Goal: Information Seeking & Learning: Learn about a topic

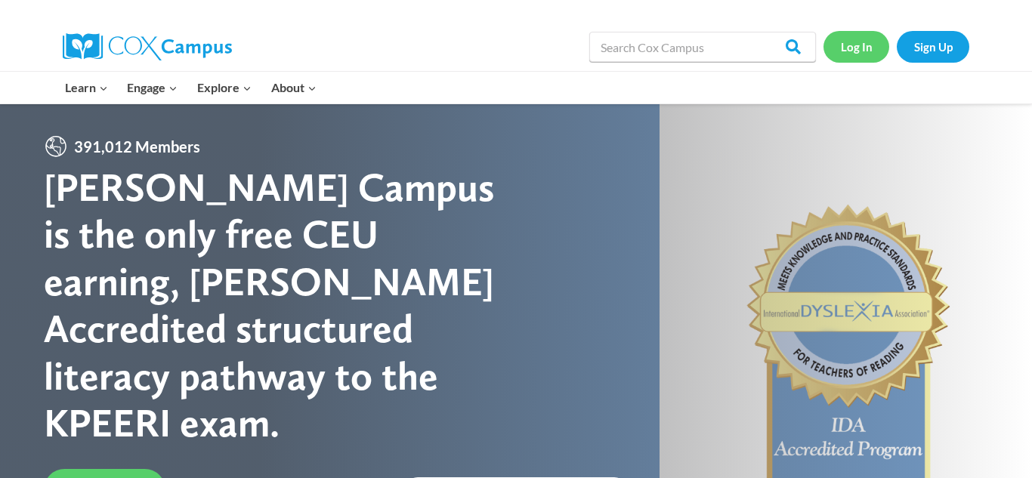
click at [850, 49] on link "Log In" at bounding box center [857, 46] width 66 height 31
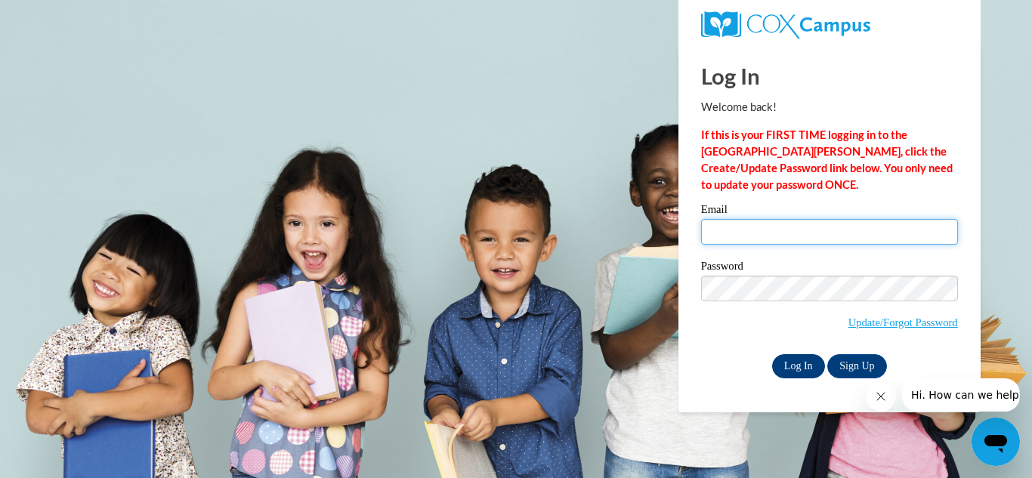
type input "voightemily@aasd.k12.wi.us"
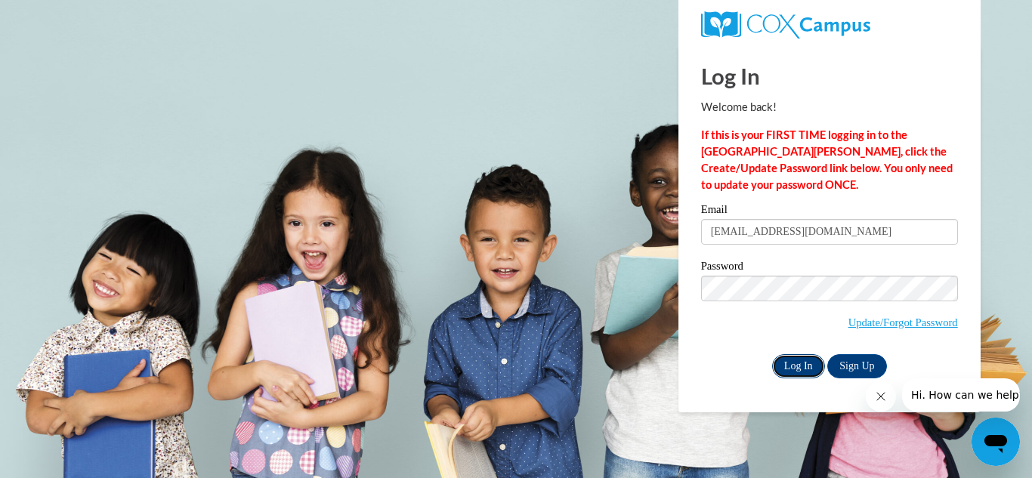
click at [791, 369] on input "Log In" at bounding box center [798, 366] width 53 height 24
click at [800, 367] on input "Log In" at bounding box center [798, 366] width 53 height 24
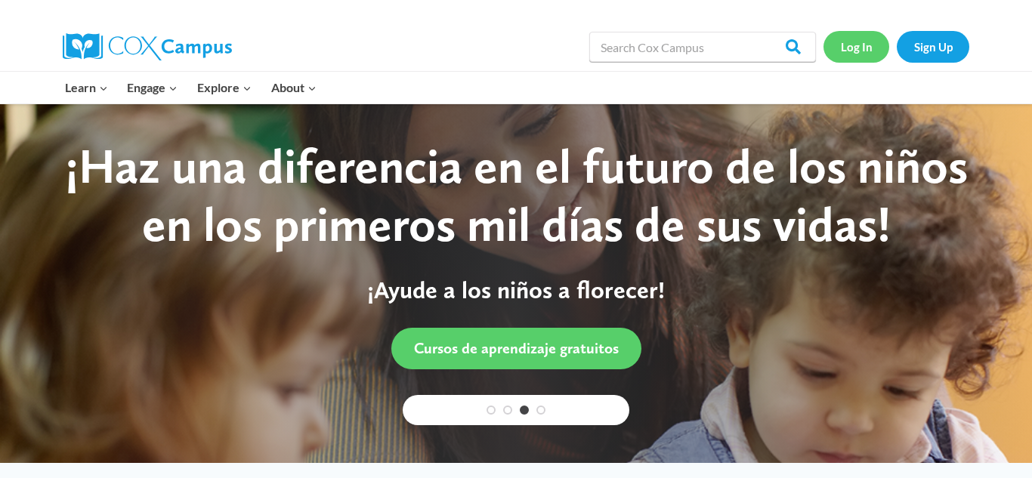
click at [856, 52] on link "Log In" at bounding box center [857, 46] width 66 height 31
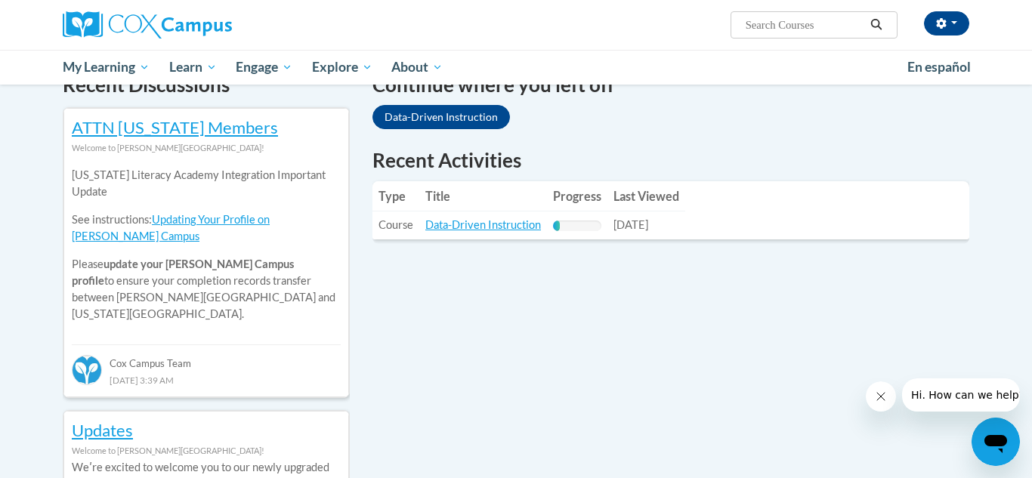
scroll to position [486, 0]
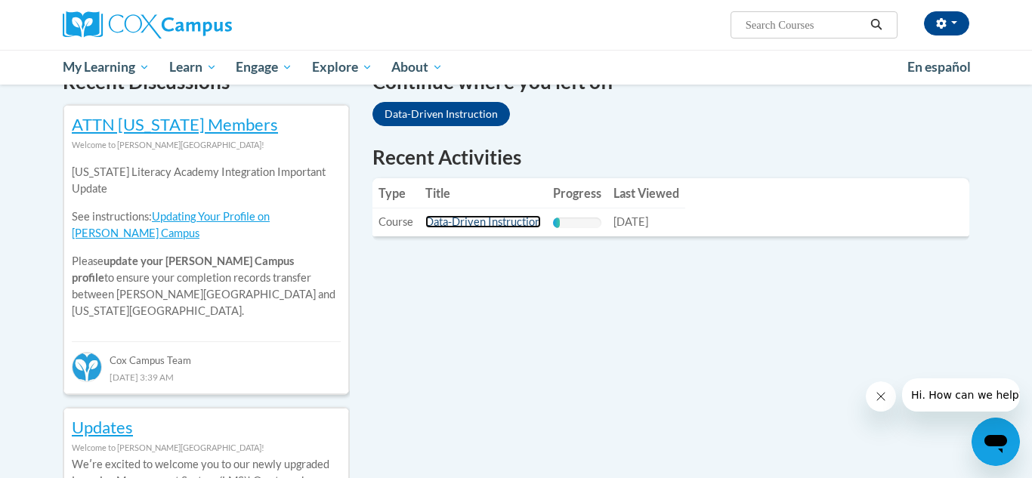
click at [511, 221] on link "Data-Driven Instruction" at bounding box center [483, 221] width 116 height 13
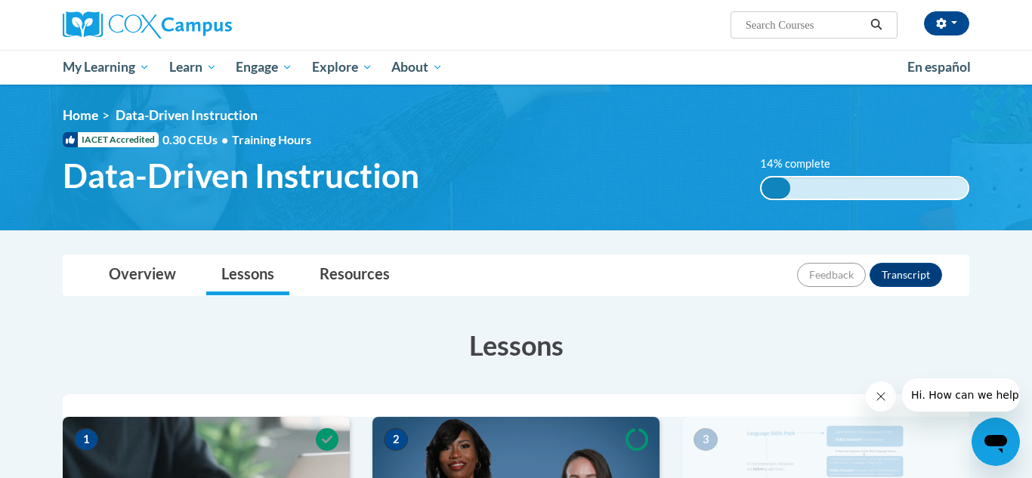
drag, startPoint x: 1031, startPoint y: 284, endPoint x: 1031, endPoint y: 296, distance: 12.1
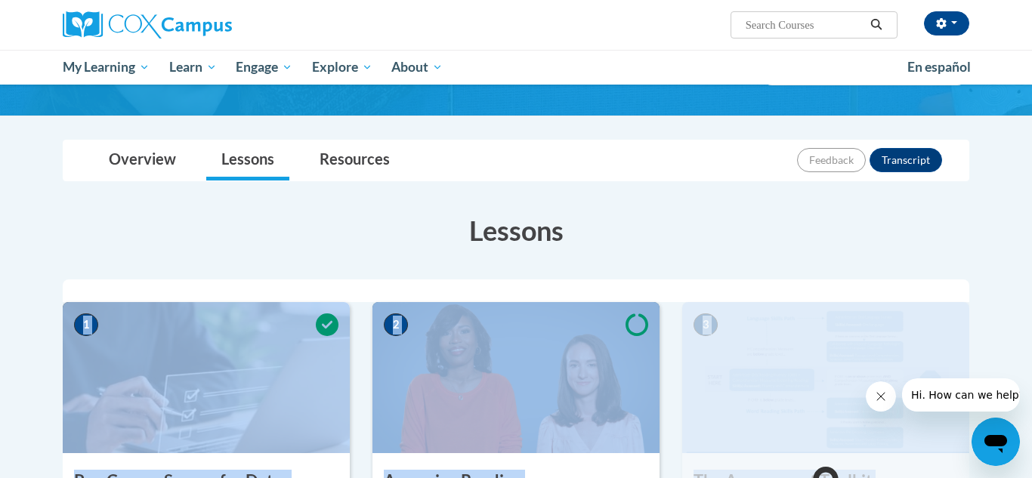
drag, startPoint x: 1031, startPoint y: 296, endPoint x: 1032, endPoint y: 481, distance: 185.1
click at [1032, 363] on html "Emily Voight (America/Chicago UTC-05:00) My Profile Inbox My Transcripts Log Ou…" at bounding box center [516, 124] width 1032 height 478
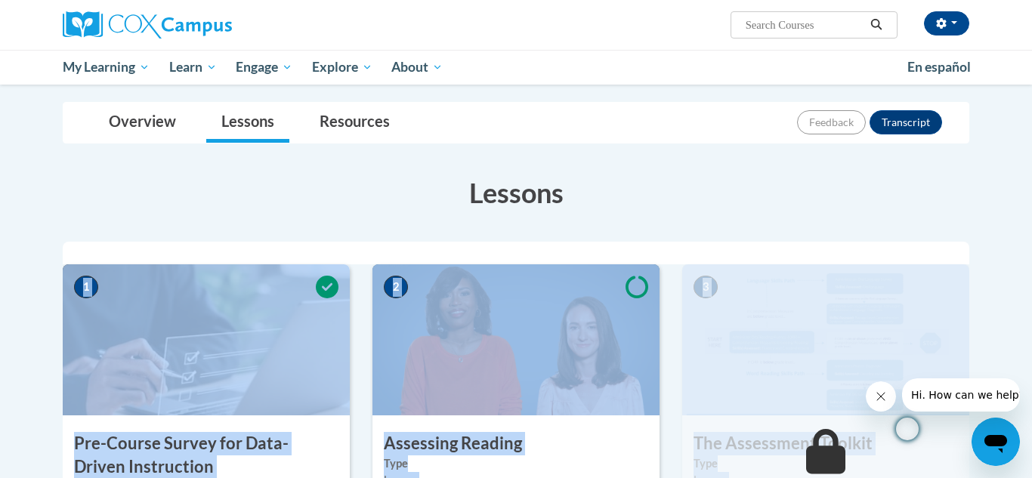
click at [964, 206] on h3 "Lessons" at bounding box center [516, 193] width 907 height 38
drag, startPoint x: 1010, startPoint y: 203, endPoint x: 1014, endPoint y: 262, distance: 59.8
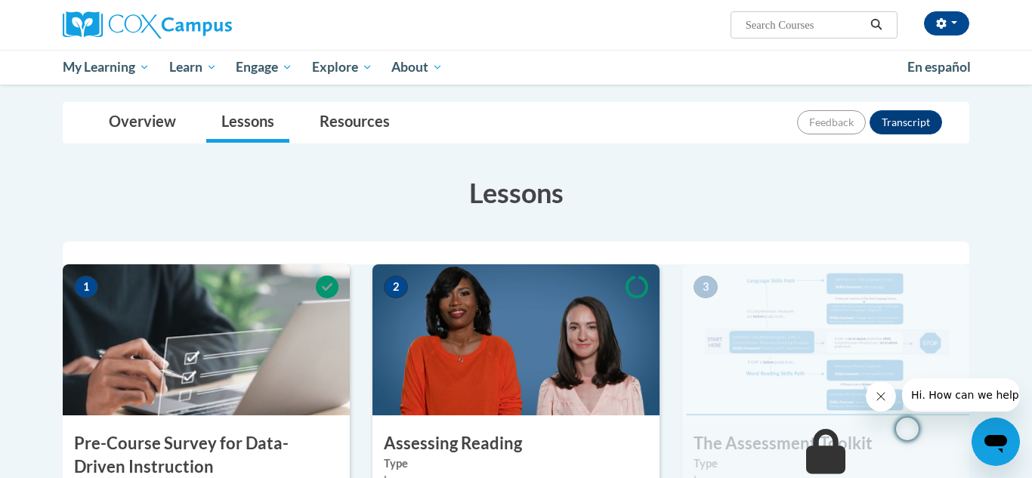
drag, startPoint x: 1032, startPoint y: 255, endPoint x: 1032, endPoint y: 286, distance: 30.2
click at [880, 397] on icon "Close message from company" at bounding box center [881, 397] width 8 height 8
drag, startPoint x: 1032, startPoint y: 435, endPoint x: 1031, endPoint y: 467, distance: 31.7
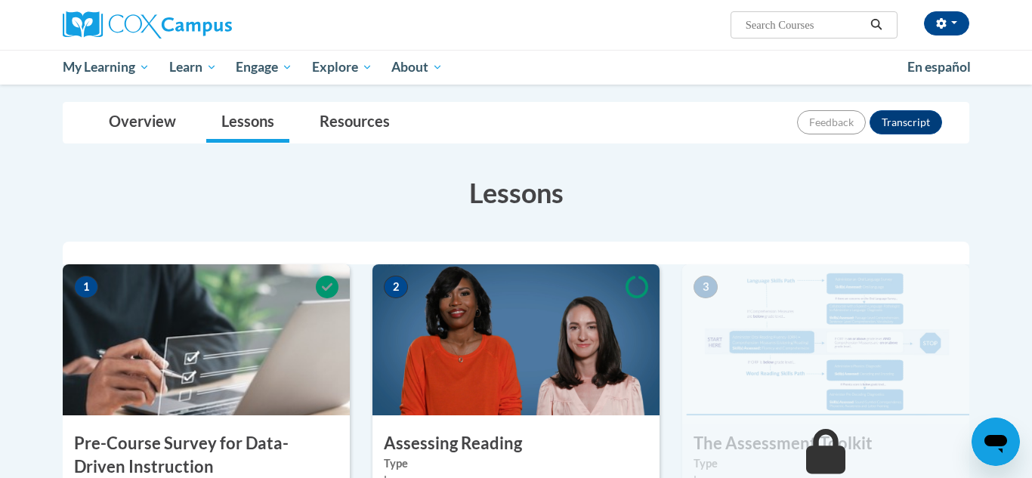
drag, startPoint x: 1032, startPoint y: 298, endPoint x: 1007, endPoint y: 413, distance: 118.1
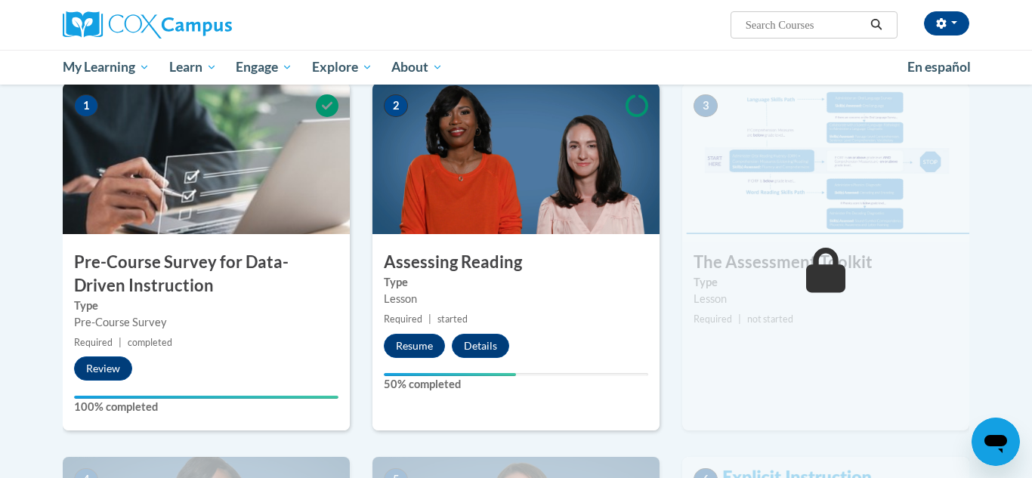
scroll to position [364, 0]
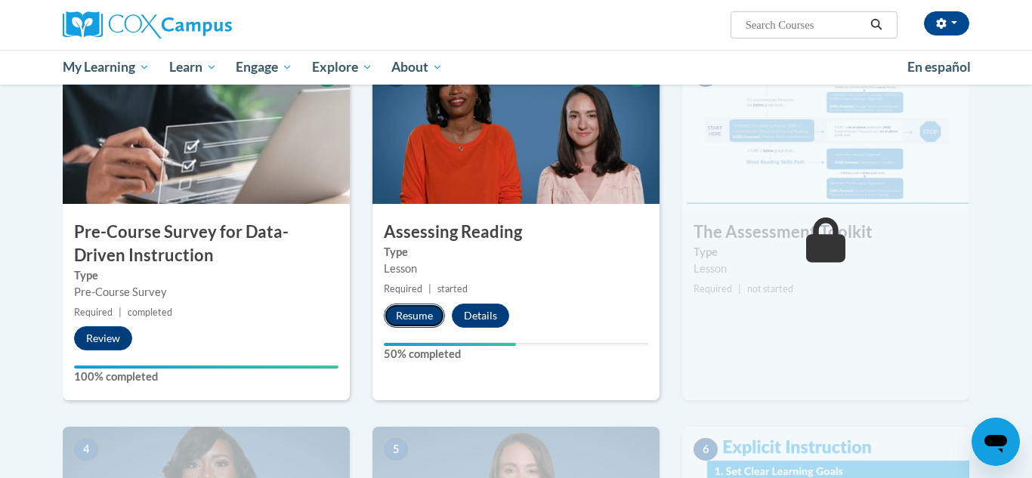
click at [412, 319] on button "Resume" at bounding box center [414, 316] width 61 height 24
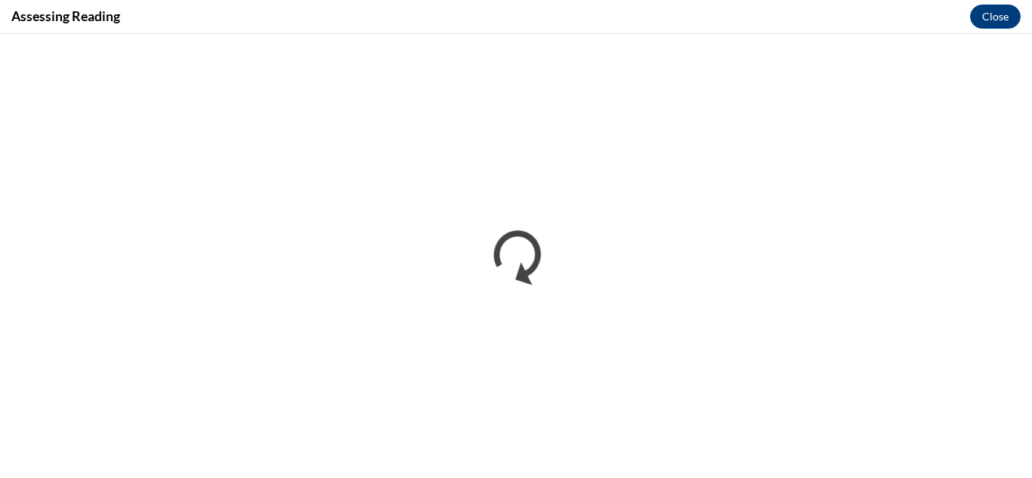
scroll to position [0, 0]
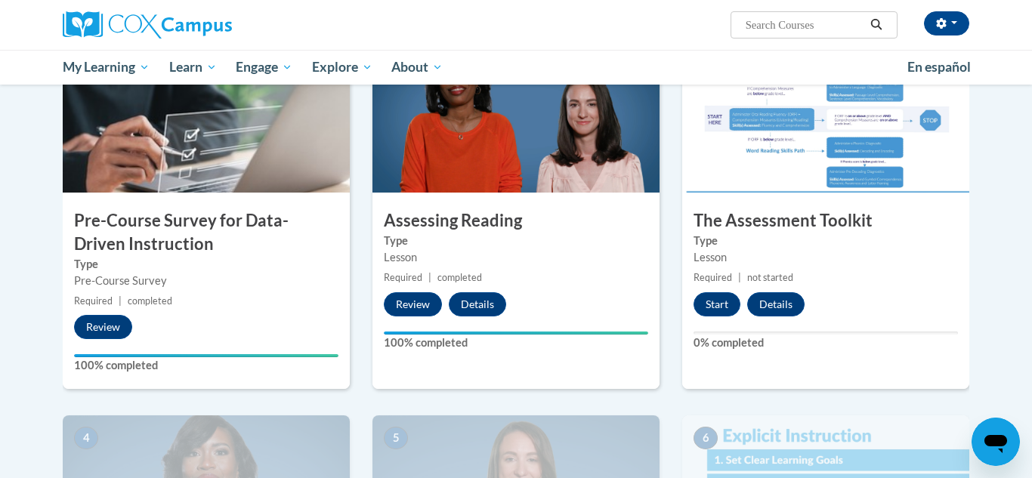
scroll to position [389, 0]
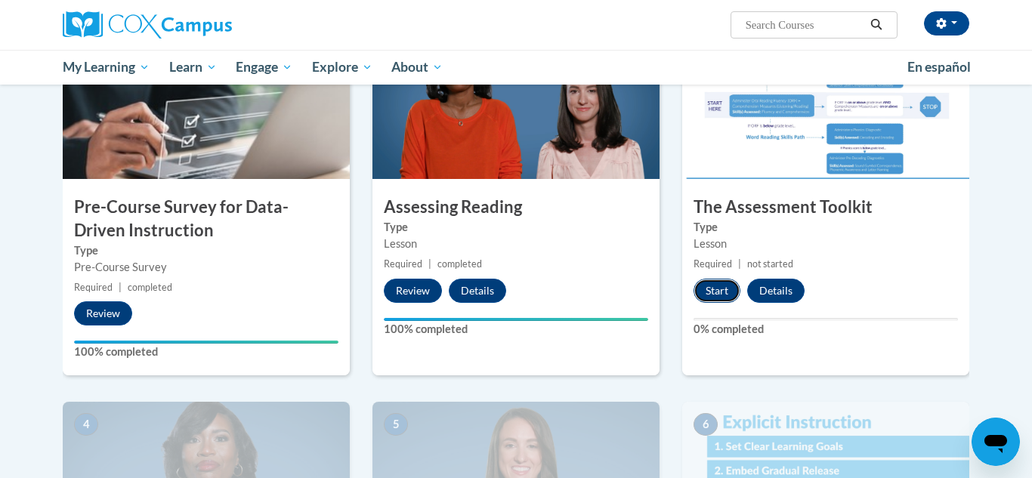
click at [710, 295] on button "Start" at bounding box center [717, 291] width 47 height 24
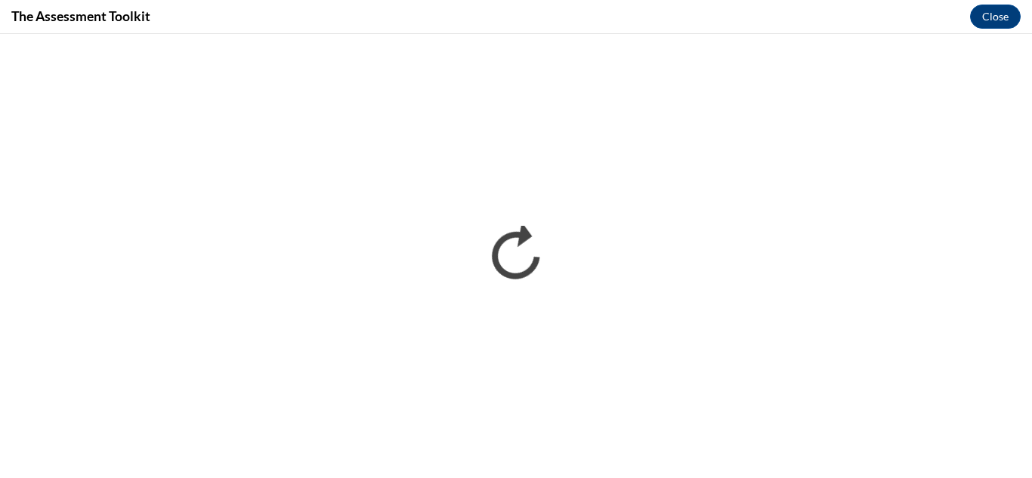
scroll to position [0, 0]
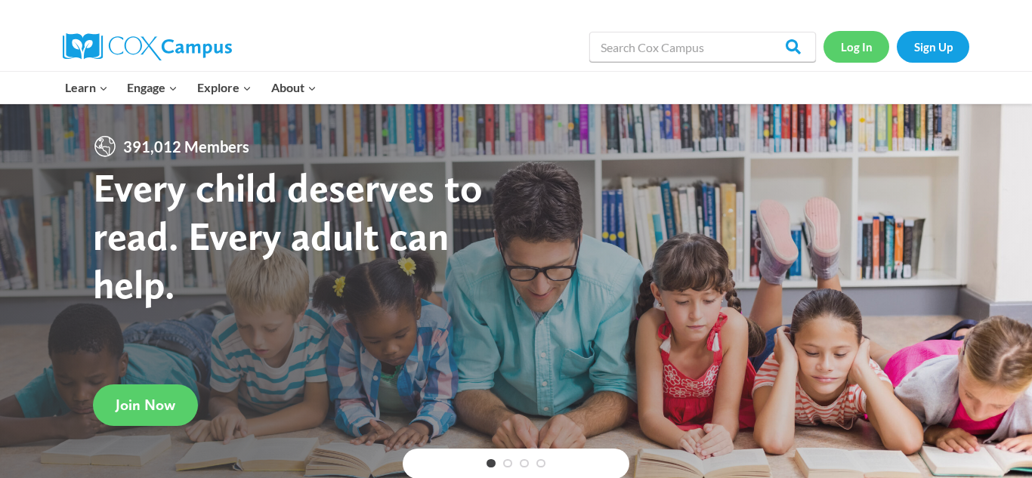
click at [854, 53] on link "Log In" at bounding box center [857, 46] width 66 height 31
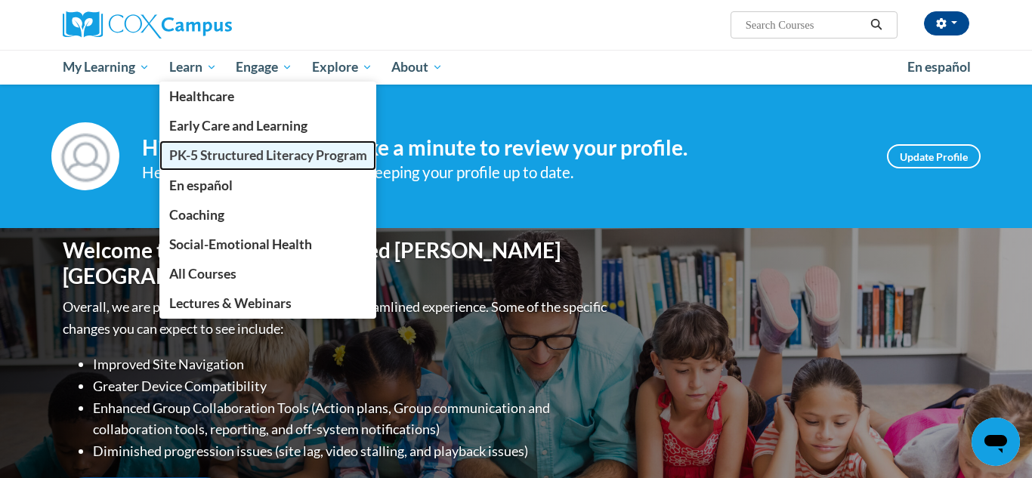
click at [206, 165] on link "PK-5 Structured Literacy Program" at bounding box center [268, 155] width 218 height 29
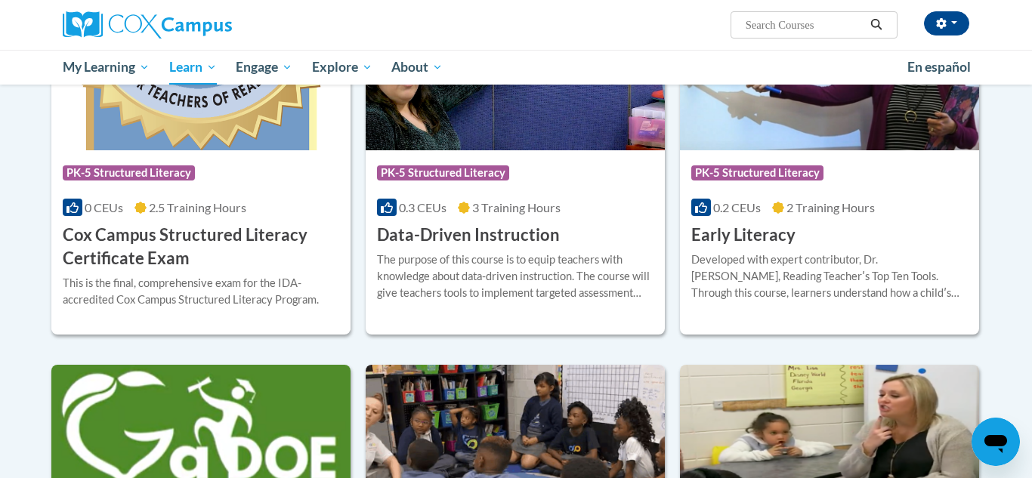
scroll to position [565, 0]
